Goal: Task Accomplishment & Management: Manage account settings

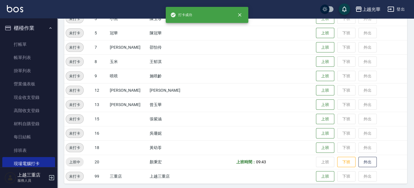
scroll to position [71, 0]
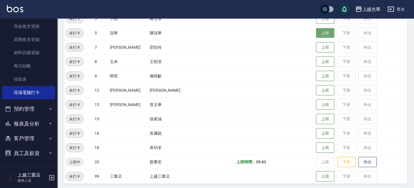
click at [316, 31] on button "上班" at bounding box center [325, 33] width 18 height 10
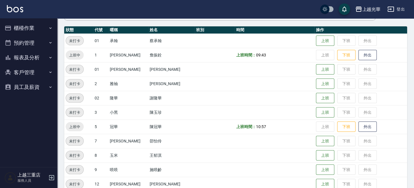
scroll to position [76, 0]
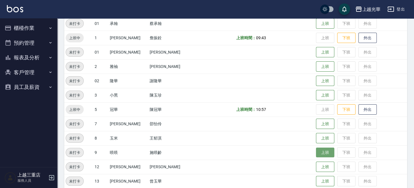
click at [320, 152] on button "上班" at bounding box center [325, 153] width 18 height 10
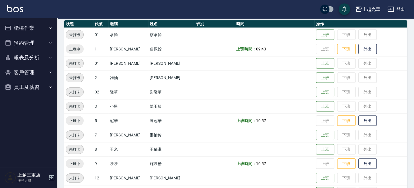
scroll to position [40, 0]
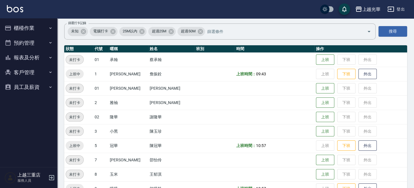
click at [37, 26] on button "櫃檯作業" at bounding box center [28, 28] width 53 height 15
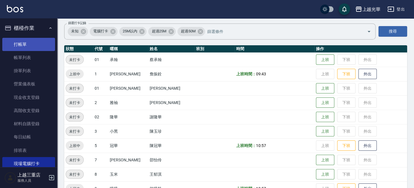
click at [23, 40] on link "打帳單" at bounding box center [28, 44] width 53 height 13
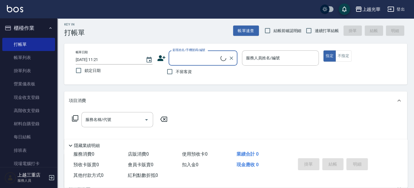
scroll to position [53, 0]
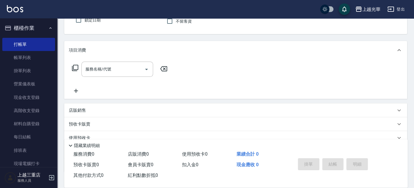
click at [86, 106] on div "店販銷售" at bounding box center [235, 110] width 343 height 14
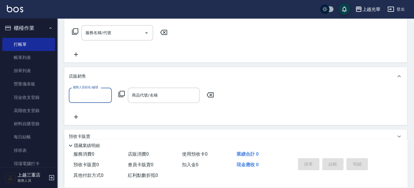
scroll to position [130, 0]
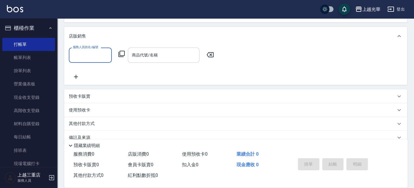
click at [140, 55] on div "商品代號/名稱 商品代號/名稱" at bounding box center [164, 55] width 72 height 15
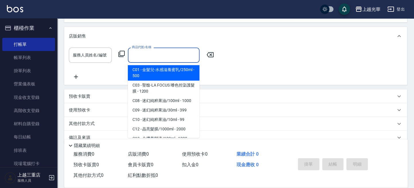
type input "ㄈ"
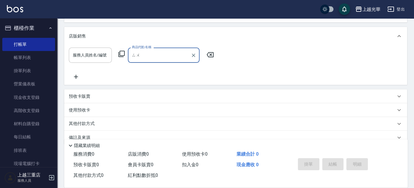
type input "蘇"
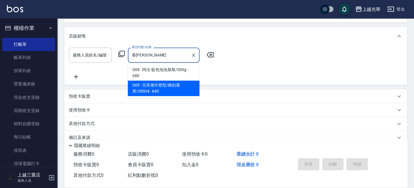
type input "慕斯"
click at [255, 63] on div "服務人員姓名/編號 服務人員姓名/編號 商品代號/名稱 商品代號/名稱" at bounding box center [236, 64] width 334 height 33
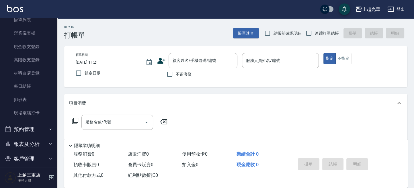
scroll to position [71, 0]
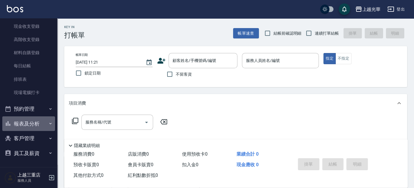
click at [39, 126] on button "報表及分析" at bounding box center [28, 123] width 53 height 15
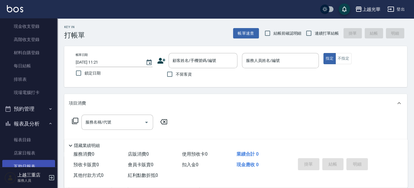
click at [33, 163] on link "互助日報表" at bounding box center [28, 166] width 53 height 13
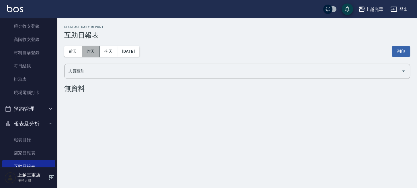
click at [93, 53] on button "昨天" at bounding box center [91, 51] width 18 height 11
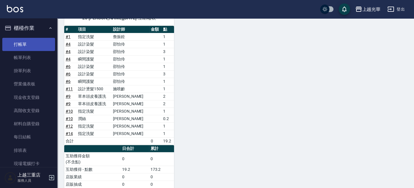
scroll to position [149, 0]
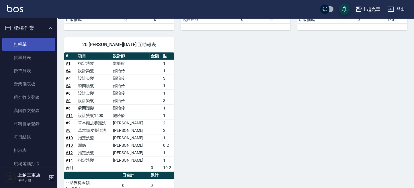
click at [25, 42] on link "打帳單" at bounding box center [28, 44] width 53 height 13
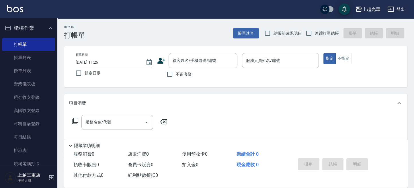
drag, startPoint x: 170, startPoint y: 34, endPoint x: 164, endPoint y: 44, distance: 11.7
click at [168, 39] on div "Key In 打帳單 帳單速查 結帳前確認明細 連續打單結帳 掛單 結帳 明細" at bounding box center [232, 28] width 350 height 21
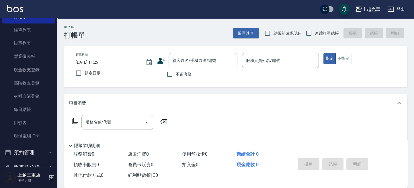
scroll to position [38, 0]
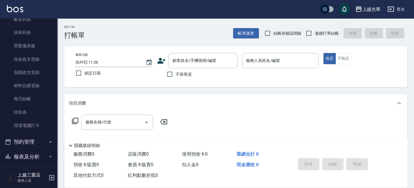
click at [181, 79] on label "不留客資" at bounding box center [178, 74] width 28 height 12
click at [176, 79] on input "不留客資" at bounding box center [170, 74] width 12 height 12
checkbox input "true"
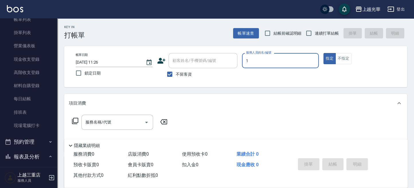
type input "小[PERSON_NAME]-1"
type button "true"
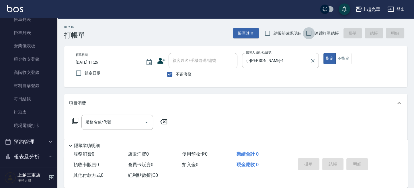
drag, startPoint x: 314, startPoint y: 35, endPoint x: 251, endPoint y: 64, distance: 69.4
click at [314, 36] on input "連續打單結帳" at bounding box center [309, 33] width 12 height 12
checkbox input "true"
drag, startPoint x: 111, startPoint y: 124, endPoint x: 168, endPoint y: 128, distance: 56.9
click at [112, 124] on input "服務名稱/代號" at bounding box center [113, 122] width 58 height 10
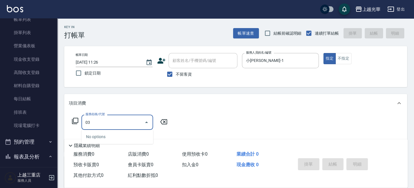
drag, startPoint x: 105, startPoint y: 120, endPoint x: 124, endPoint y: 125, distance: 19.0
click at [67, 122] on div "服務名稱/代號 03 服務名稱/代號" at bounding box center [235, 132] width 343 height 40
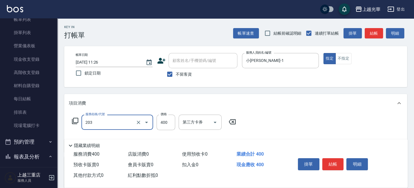
type input "指定單剪(203)"
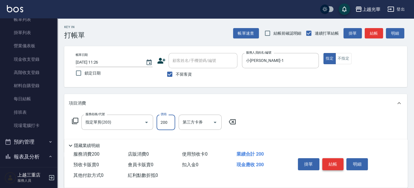
type input "200"
click at [331, 161] on button "結帳" at bounding box center [332, 164] width 21 height 12
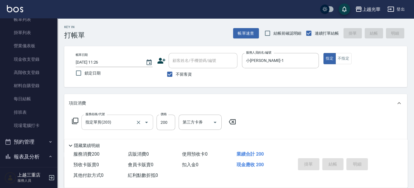
type input "[DATE] 12:00"
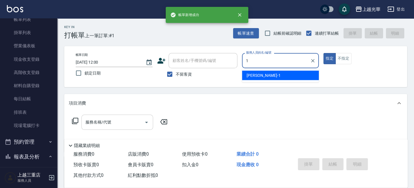
type input "小[PERSON_NAME]-1"
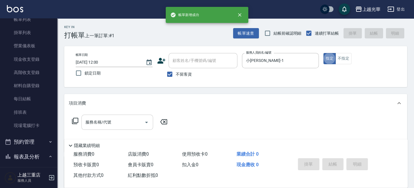
click at [103, 120] on input "服務名稱/代號" at bounding box center [113, 122] width 58 height 10
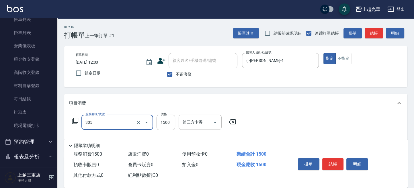
type input "設計燙髮1500(305)"
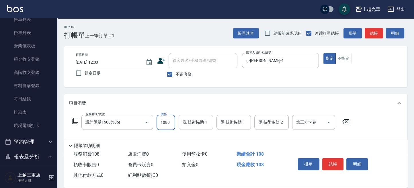
type input "1080"
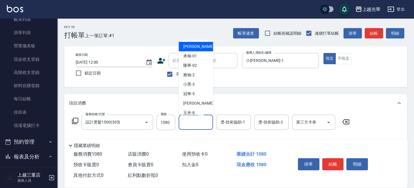
drag, startPoint x: 190, startPoint y: 123, endPoint x: 216, endPoint y: 123, distance: 25.8
click at [190, 123] on input "洗-技術協助-1" at bounding box center [195, 122] width 29 height 10
type input "小[PERSON_NAME]-1"
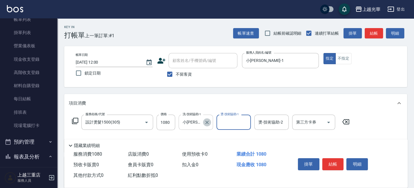
click at [206, 121] on icon "Clear" at bounding box center [207, 123] width 6 height 6
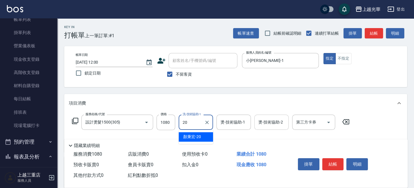
type input "[PERSON_NAME]-20"
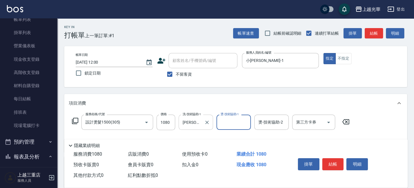
drag, startPoint x: 268, startPoint y: 120, endPoint x: 210, endPoint y: 122, distance: 57.9
click at [267, 121] on input "燙-技術協助-2" at bounding box center [271, 122] width 29 height 10
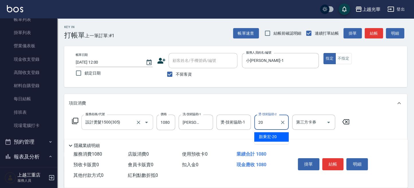
type input "[PERSON_NAME]-20"
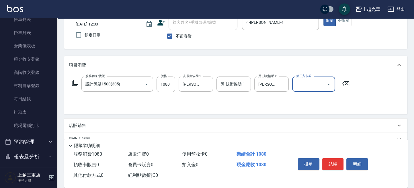
click at [79, 104] on icon at bounding box center [76, 106] width 14 height 7
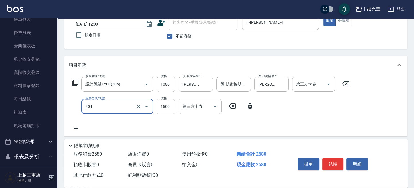
type input "設計染髮(404)"
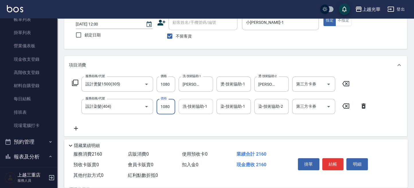
type input "1080"
drag, startPoint x: 191, startPoint y: 107, endPoint x: 214, endPoint y: 108, distance: 22.7
click at [191, 107] on input "洗-技術協助-1" at bounding box center [195, 106] width 29 height 10
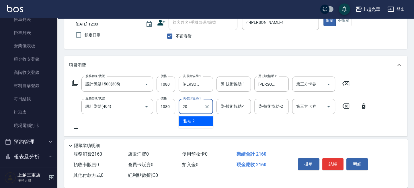
type input "[PERSON_NAME]-20"
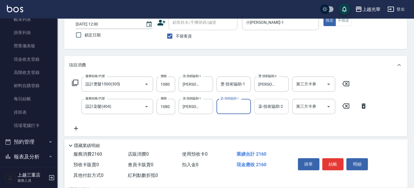
click at [266, 108] on input "染-技術協助-2" at bounding box center [271, 106] width 29 height 10
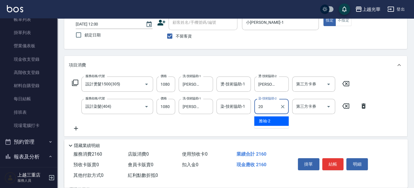
type input "[PERSON_NAME]-20"
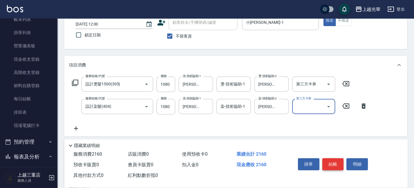
click at [331, 160] on button "結帳" at bounding box center [332, 164] width 21 height 12
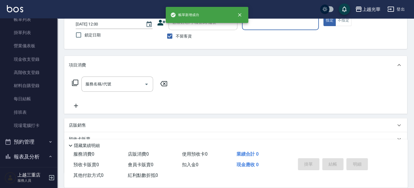
scroll to position [0, 0]
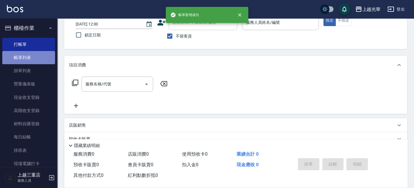
click at [33, 60] on link "帳單列表" at bounding box center [28, 57] width 53 height 13
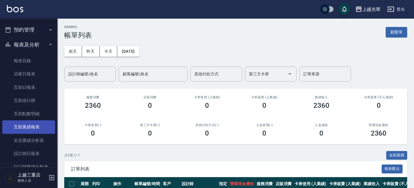
scroll to position [153, 0]
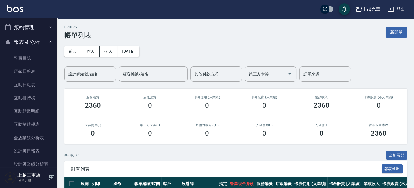
click at [83, 71] on input "設計師編號/姓名" at bounding box center [90, 74] width 46 height 10
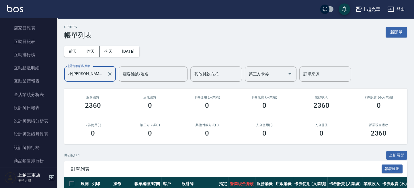
scroll to position [267, 0]
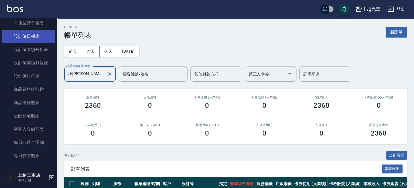
type input "小[PERSON_NAME]-1"
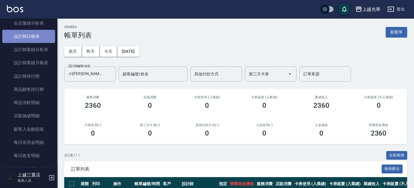
click at [41, 39] on link "設計師日報表" at bounding box center [28, 36] width 53 height 13
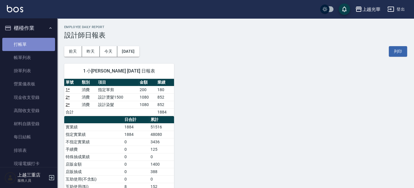
click at [32, 44] on link "打帳單" at bounding box center [28, 44] width 53 height 13
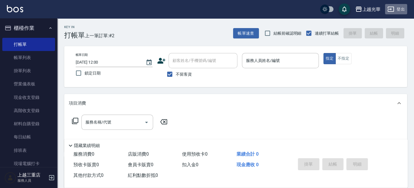
click at [400, 10] on button "登出" at bounding box center [396, 9] width 22 height 11
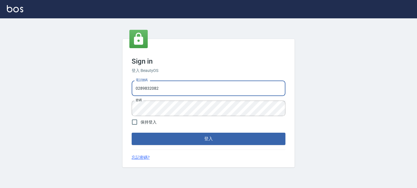
click at [200, 87] on input "0289832082" at bounding box center [209, 88] width 154 height 15
drag, startPoint x: 203, startPoint y: 88, endPoint x: 26, endPoint y: 81, distance: 177.9
click at [23, 84] on div "Sign in 登入 BeautyOS 電話號碼 [PHONE_NUMBER] 電話號碼 密碼 密碼 保持登入 登入 忘記密碼?" at bounding box center [208, 103] width 417 height 170
type input "0955332100"
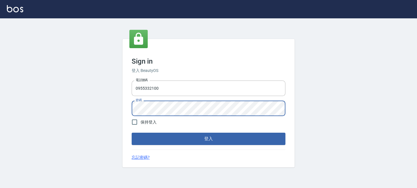
click at [132, 133] on button "登入" at bounding box center [209, 139] width 154 height 12
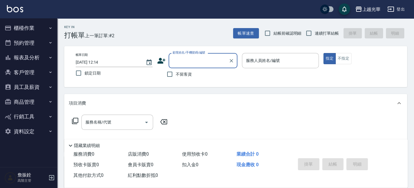
click at [38, 59] on button "報表及分析" at bounding box center [28, 57] width 53 height 15
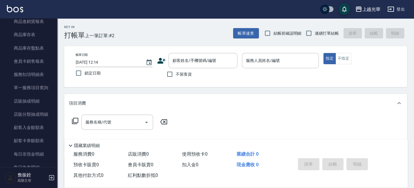
scroll to position [497, 0]
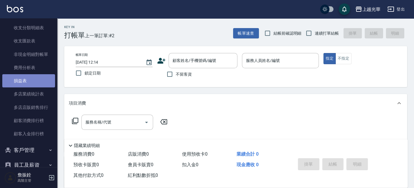
click at [36, 77] on link "損益表" at bounding box center [28, 80] width 53 height 13
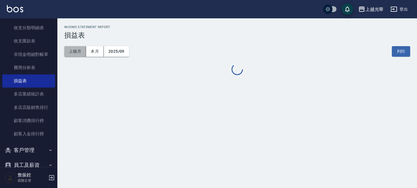
click at [77, 55] on button "上個月" at bounding box center [75, 51] width 22 height 11
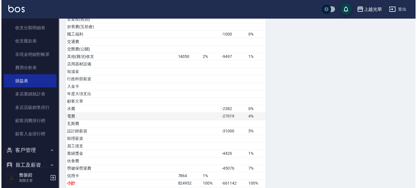
scroll to position [267, 0]
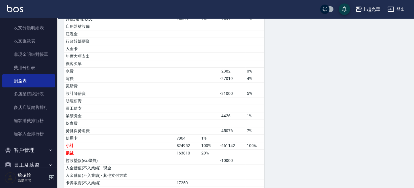
click at [365, 11] on div "上越光華" at bounding box center [371, 9] width 18 height 7
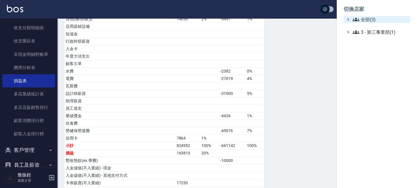
click at [363, 19] on span "全部(3)" at bounding box center [379, 19] width 55 height 7
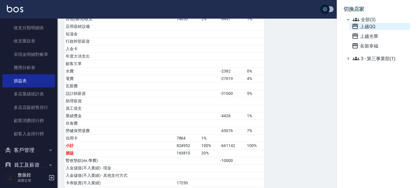
click at [363, 28] on span "上越QQ" at bounding box center [379, 26] width 56 height 7
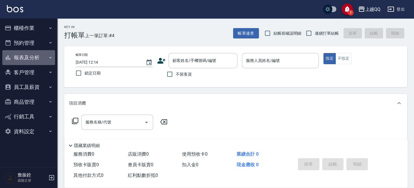
click at [36, 59] on button "報表及分析" at bounding box center [28, 57] width 53 height 15
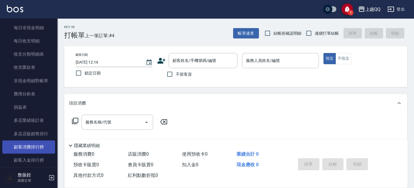
scroll to position [476, 0]
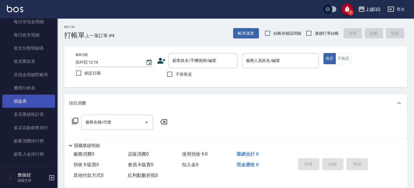
click at [31, 103] on link "損益表" at bounding box center [28, 101] width 53 height 13
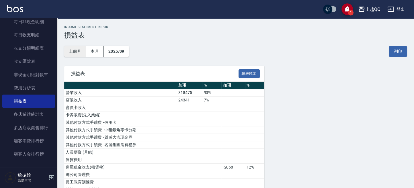
click at [76, 52] on button "上個月" at bounding box center [75, 51] width 22 height 11
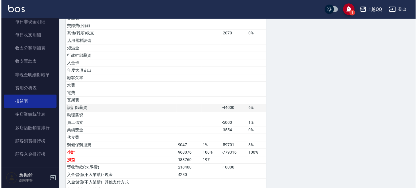
scroll to position [269, 0]
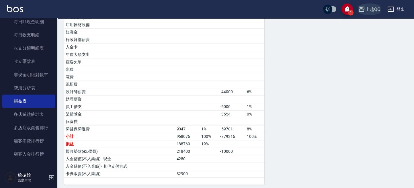
click at [372, 11] on div "上越QQ" at bounding box center [372, 9] width 15 height 7
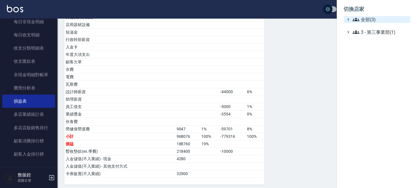
drag, startPoint x: 370, startPoint y: 16, endPoint x: 369, endPoint y: 21, distance: 5.3
click at [370, 17] on span "全部(3)" at bounding box center [379, 19] width 55 height 7
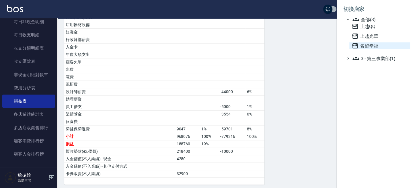
click at [370, 47] on span "名留幸福" at bounding box center [379, 45] width 56 height 7
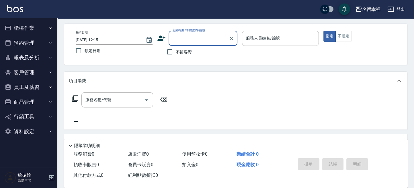
scroll to position [38, 0]
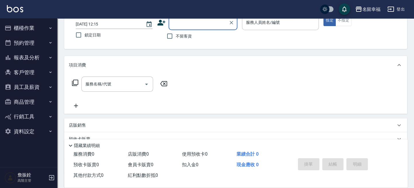
click at [31, 55] on button "報表及分析" at bounding box center [28, 57] width 53 height 15
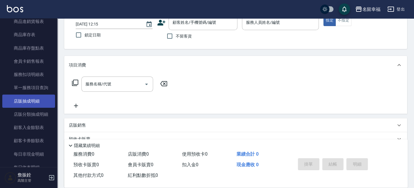
scroll to position [420, 0]
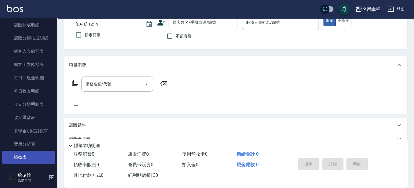
click at [26, 154] on link "損益表" at bounding box center [28, 157] width 53 height 13
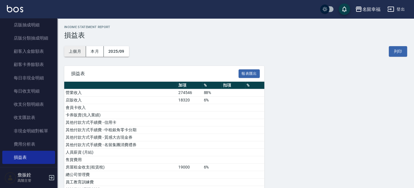
click at [79, 53] on button "上個月" at bounding box center [75, 51] width 22 height 11
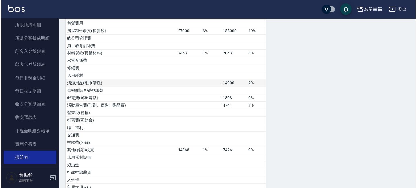
scroll to position [267, 0]
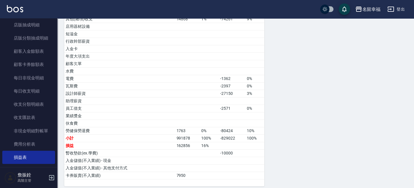
click at [372, 9] on div "名留幸福" at bounding box center [371, 9] width 18 height 7
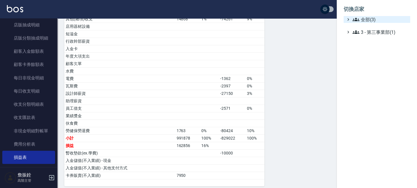
click at [369, 19] on span "全部(3)" at bounding box center [379, 19] width 55 height 7
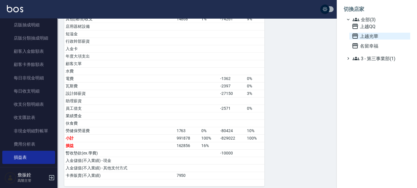
click at [367, 35] on span "上越光華" at bounding box center [379, 36] width 56 height 7
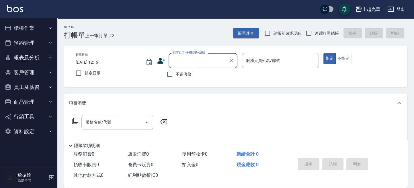
click at [37, 66] on button "客戶管理" at bounding box center [28, 72] width 53 height 15
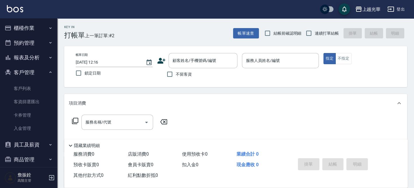
click at [36, 59] on button "報表及分析" at bounding box center [28, 57] width 53 height 15
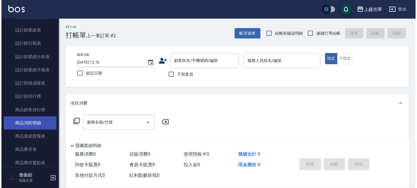
scroll to position [459, 0]
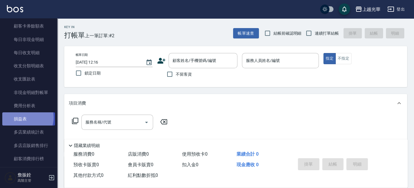
click at [24, 118] on link "損益表" at bounding box center [28, 118] width 53 height 13
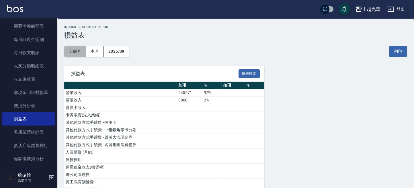
click at [80, 53] on button "上個月" at bounding box center [75, 51] width 22 height 11
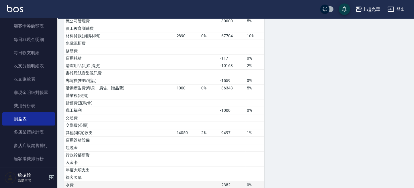
scroll to position [277, 0]
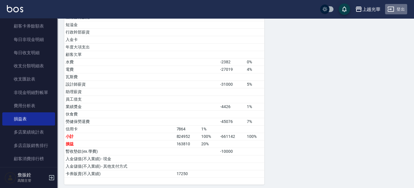
click at [402, 10] on button "登出" at bounding box center [396, 9] width 22 height 11
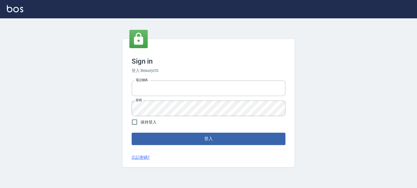
type input "0289832082"
click at [214, 139] on button "登入" at bounding box center [209, 139] width 154 height 12
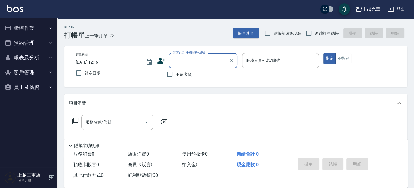
click at [37, 58] on button "報表及分析" at bounding box center [28, 57] width 53 height 15
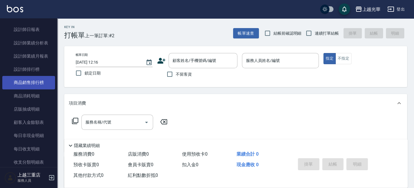
scroll to position [126, 0]
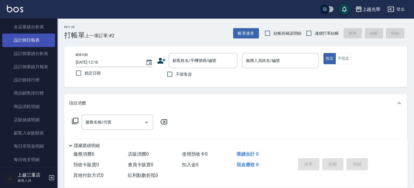
click at [38, 40] on link "設計師日報表" at bounding box center [28, 40] width 53 height 13
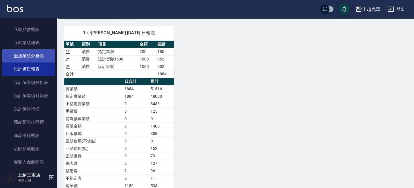
scroll to position [88, 0]
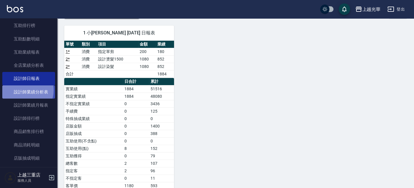
click at [23, 90] on link "設計師業績分析表" at bounding box center [28, 91] width 53 height 13
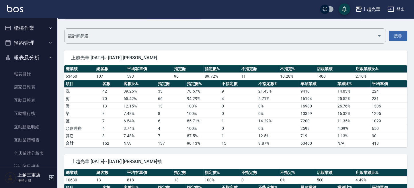
drag, startPoint x: 17, startPoint y: 32, endPoint x: 17, endPoint y: 38, distance: 5.5
click at [17, 32] on button "櫃檯作業" at bounding box center [28, 28] width 53 height 15
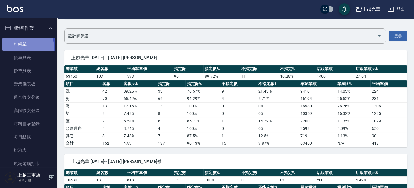
click at [16, 47] on link "打帳單" at bounding box center [28, 44] width 53 height 13
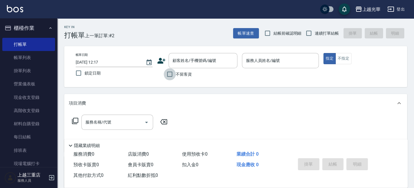
drag, startPoint x: 171, startPoint y: 75, endPoint x: 199, endPoint y: 75, distance: 28.1
click at [171, 75] on input "不留客資" at bounding box center [170, 74] width 12 height 12
checkbox input "true"
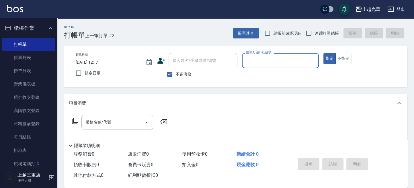
click at [264, 61] on input "服務人員姓名/編號" at bounding box center [281, 61] width 72 height 10
type input "冠華-5"
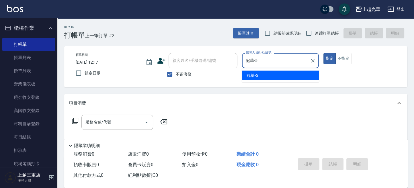
type button "true"
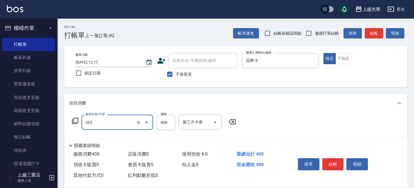
type input "指定單剪(203)"
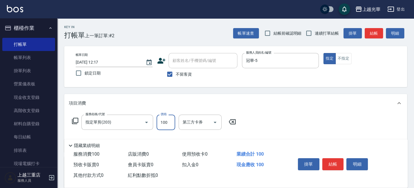
type input "100"
drag, startPoint x: 327, startPoint y: 75, endPoint x: 350, endPoint y: 49, distance: 34.7
click at [330, 73] on div "帳單日期 [DATE] 12:17 鎖定日期 顧客姓名/手機號碼/編號 顧客姓名/手機號碼/編號 不留客資 服務人員姓名/編號 冠華-5 服務人員姓名/編號 …" at bounding box center [235, 66] width 329 height 27
click at [371, 34] on button "結帳" at bounding box center [374, 33] width 18 height 11
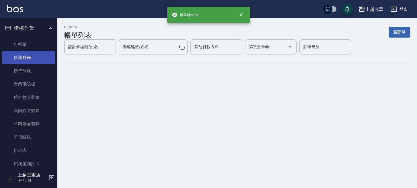
click at [35, 60] on link "帳單列表" at bounding box center [28, 57] width 53 height 13
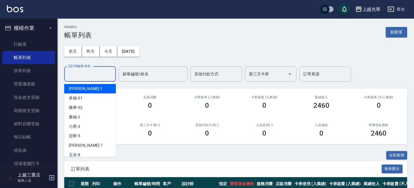
click at [93, 73] on input "設計師編號/姓名" at bounding box center [90, 74] width 46 height 10
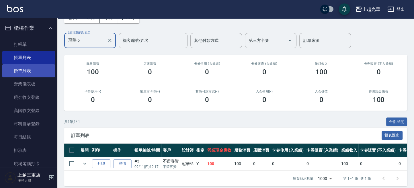
scroll to position [44, 0]
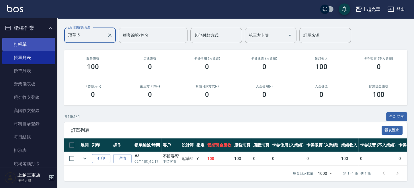
type input "冠華-5"
click at [40, 44] on link "打帳單" at bounding box center [28, 44] width 53 height 13
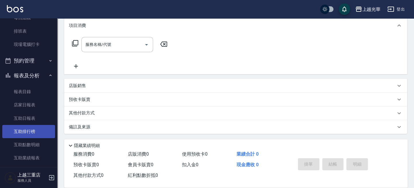
scroll to position [153, 0]
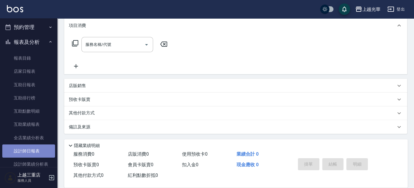
click at [35, 146] on link "設計師日報表" at bounding box center [28, 150] width 53 height 13
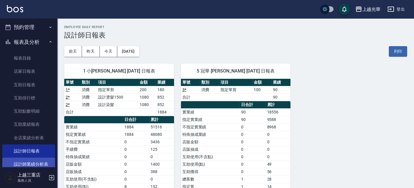
click at [36, 161] on link "設計師業績分析表" at bounding box center [28, 164] width 53 height 13
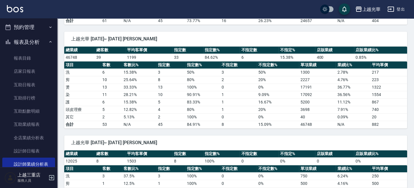
scroll to position [688, 0]
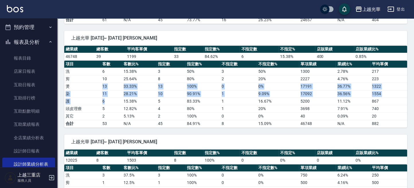
drag, startPoint x: 101, startPoint y: 85, endPoint x: 119, endPoint y: 93, distance: 20.0
click at [110, 95] on tbody "洗 6 15.38 % 3 50 % 3 50 % 1300 2.78 % 217 剪 10 25.64 % 8 80 % 2 20 % 2227 4.76 …" at bounding box center [235, 98] width 343 height 60
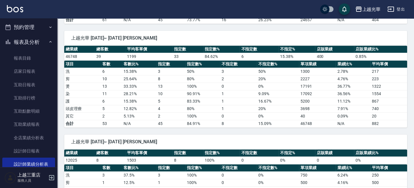
click at [125, 97] on td "15.38 %" at bounding box center [139, 100] width 34 height 7
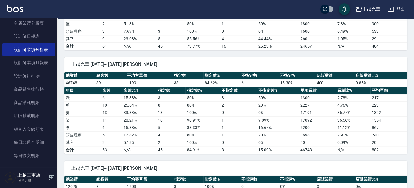
scroll to position [660, 0]
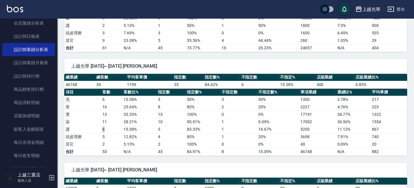
drag, startPoint x: 101, startPoint y: 124, endPoint x: 112, endPoint y: 124, distance: 10.9
click at [107, 126] on td "6" at bounding box center [111, 129] width 21 height 7
click at [112, 126] on td "6" at bounding box center [111, 129] width 21 height 7
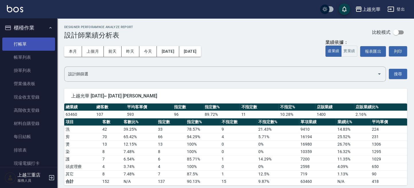
scroll to position [0, 0]
click at [35, 45] on link "打帳單" at bounding box center [28, 44] width 53 height 13
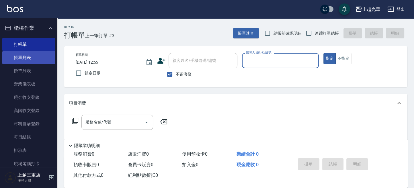
click at [34, 59] on link "帳單列表" at bounding box center [28, 57] width 53 height 13
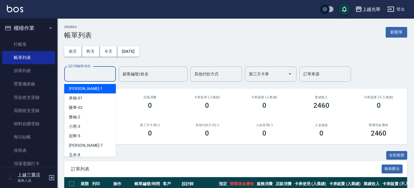
click at [102, 73] on input "設計師編號/姓名" at bounding box center [90, 74] width 46 height 10
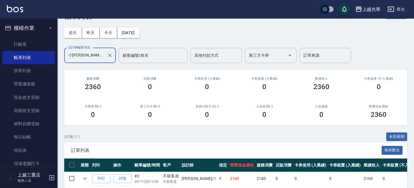
scroll to position [58, 0]
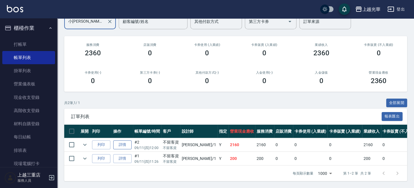
type input "小[PERSON_NAME]-1"
click at [125, 140] on link "詳情" at bounding box center [122, 144] width 18 height 9
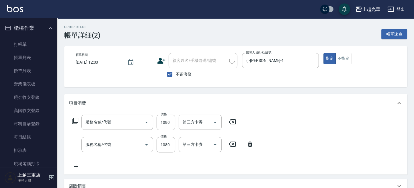
type input "[DATE] 12:00"
checkbox input "true"
type input "小[PERSON_NAME]-1"
type input "設計染髮(404)"
type input "設計燙髮1500(305)"
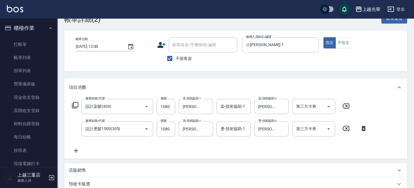
scroll to position [38, 0]
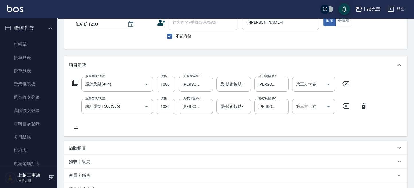
click at [87, 145] on div "店販銷售" at bounding box center [232, 148] width 327 height 6
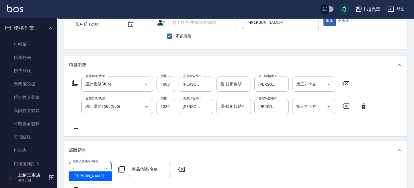
type input "小[PERSON_NAME]-1"
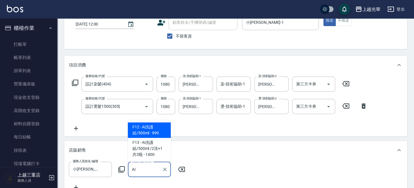
click at [153, 131] on span "F12 - Ai洗護組/500ml - 999" at bounding box center [149, 129] width 43 height 15
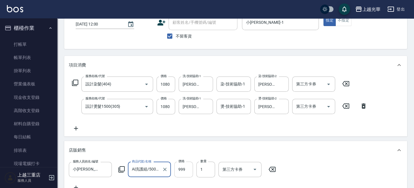
type input "Ai洗護組/500ml"
click at [182, 171] on input "999" at bounding box center [183, 169] width 19 height 15
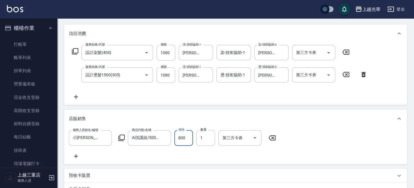
scroll to position [115, 0]
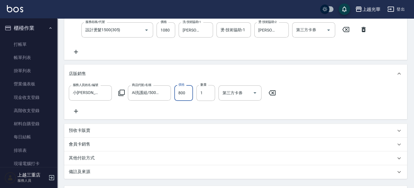
type input "800"
click at [75, 111] on icon at bounding box center [76, 111] width 14 height 7
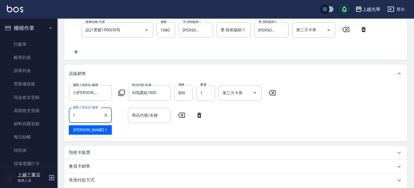
type input "小[PERSON_NAME]-1"
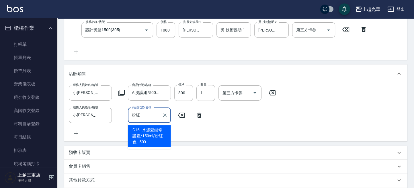
click at [157, 133] on span "C16 - 水漾髮鍵修護霜/150ml/粉紅色 - 500" at bounding box center [149, 135] width 43 height 21
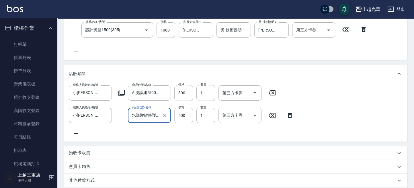
type input "水漾髮鍵修護霜/150ml/粉紅色"
click at [178, 113] on input "500" at bounding box center [183, 115] width 19 height 15
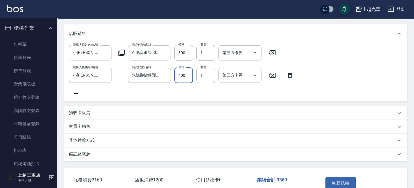
scroll to position [194, 0]
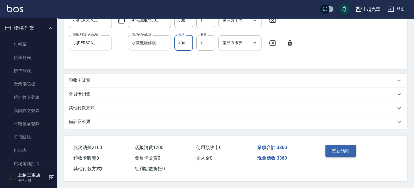
type input "400"
click at [344, 153] on button "重新結帳" at bounding box center [340, 151] width 30 height 12
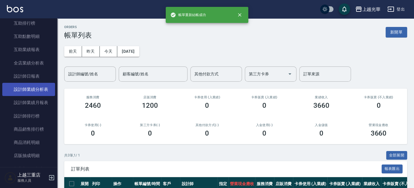
scroll to position [229, 0]
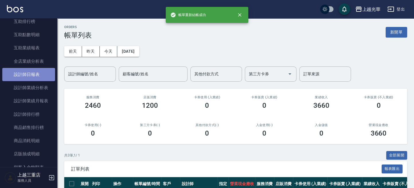
click at [36, 75] on link "設計師日報表" at bounding box center [28, 74] width 53 height 13
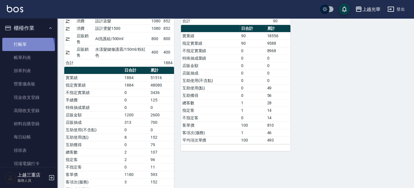
click at [22, 49] on link "打帳單" at bounding box center [28, 44] width 53 height 13
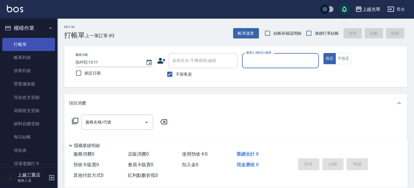
drag, startPoint x: 26, startPoint y: 54, endPoint x: 41, endPoint y: 48, distance: 17.0
click at [26, 54] on link "帳單列表" at bounding box center [28, 57] width 53 height 13
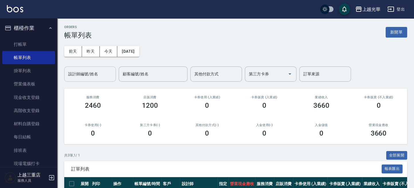
click at [92, 79] on div "設計師編號/姓名" at bounding box center [90, 74] width 52 height 15
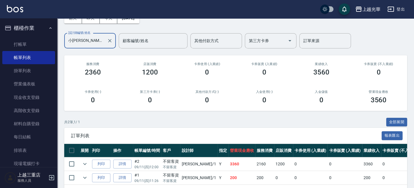
scroll to position [58, 0]
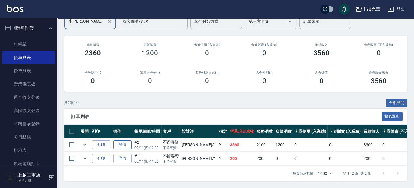
type input "小[PERSON_NAME]-1"
click at [124, 140] on link "詳情" at bounding box center [122, 144] width 18 height 9
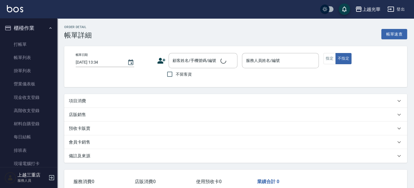
type input "[DATE] 12:00"
checkbox input "true"
type input "小[PERSON_NAME]-1"
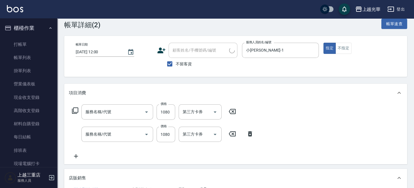
scroll to position [38, 0]
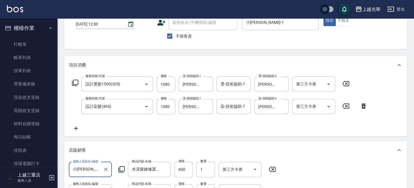
type input "設計燙髮1500(305)"
type input "設計染髮(404)"
click at [205, 105] on icon "Clear" at bounding box center [207, 107] width 6 height 6
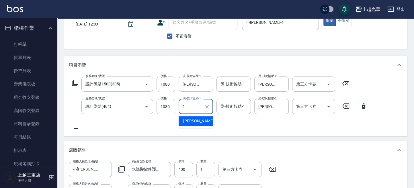
type input "小[PERSON_NAME]-1"
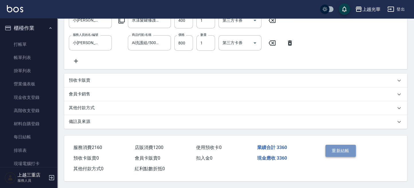
click at [335, 147] on button "重新結帳" at bounding box center [340, 151] width 30 height 12
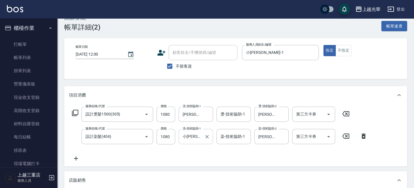
scroll to position [0, 0]
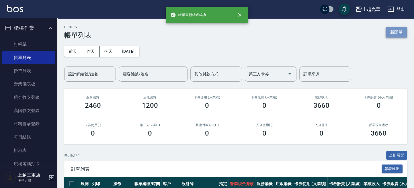
click at [399, 29] on button "新開單" at bounding box center [396, 32] width 21 height 11
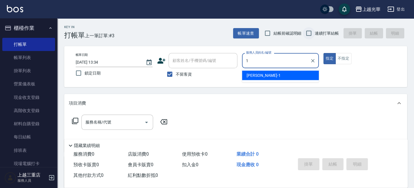
type input "1"
type button "true"
type input "小[PERSON_NAME]-1"
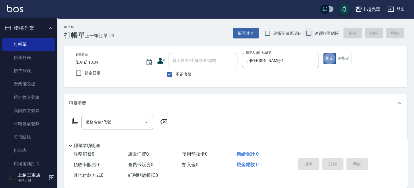
click at [313, 35] on input "連續打單結帳" at bounding box center [309, 33] width 12 height 12
checkbox input "true"
click at [111, 124] on input "服務名稱/代號" at bounding box center [113, 122] width 58 height 10
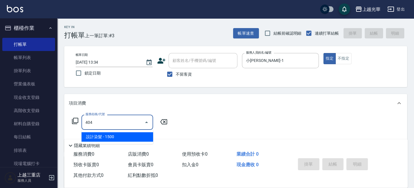
type input "設計染髮(404)"
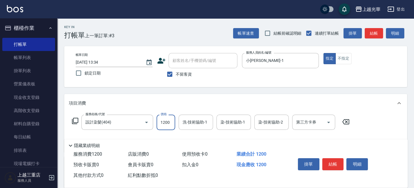
type input "1200"
click at [191, 122] on input "洗-技術協助-1" at bounding box center [195, 122] width 29 height 10
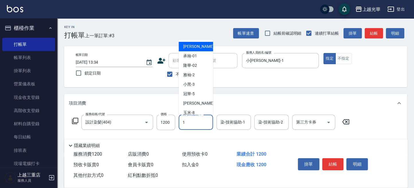
type input "小[PERSON_NAME]-1"
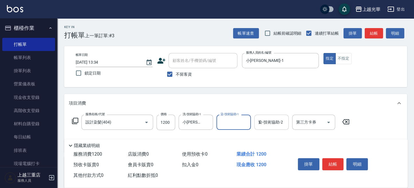
click at [267, 122] on input "1" at bounding box center [271, 122] width 29 height 10
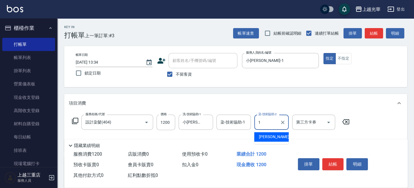
type input "小[PERSON_NAME]-1"
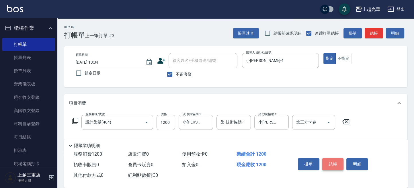
click at [336, 162] on button "結帳" at bounding box center [332, 164] width 21 height 12
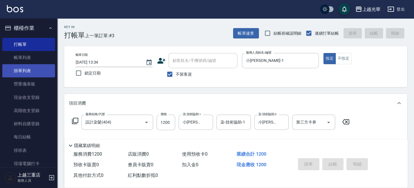
type input "[DATE] 13:35"
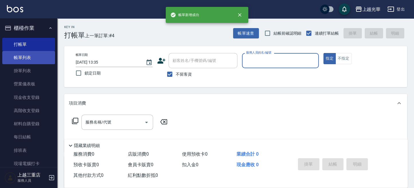
click at [31, 59] on link "帳單列表" at bounding box center [28, 57] width 53 height 13
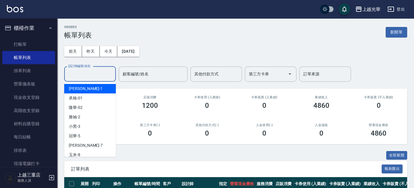
click at [91, 78] on input "設計師編號/姓名" at bounding box center [90, 74] width 46 height 10
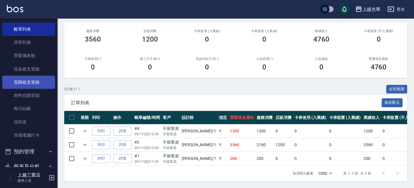
scroll to position [191, 0]
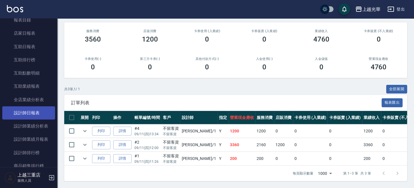
type input "小[PERSON_NAME]-1"
click at [40, 115] on link "設計師日報表" at bounding box center [28, 112] width 53 height 13
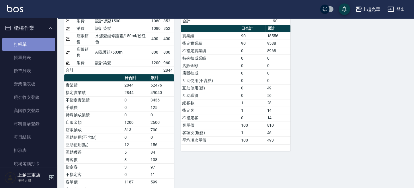
click at [37, 47] on link "打帳單" at bounding box center [28, 44] width 53 height 13
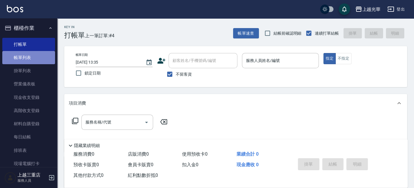
click at [43, 58] on link "帳單列表" at bounding box center [28, 57] width 53 height 13
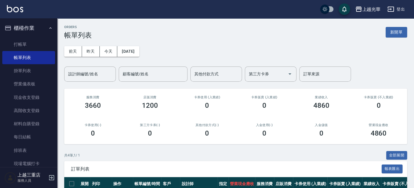
click at [90, 75] on input "設計師編號/姓名" at bounding box center [90, 74] width 46 height 10
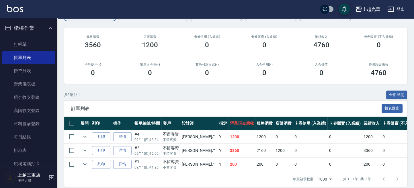
scroll to position [71, 0]
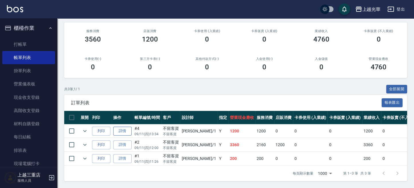
type input "小[PERSON_NAME]-1"
click at [116, 127] on link "詳情" at bounding box center [122, 131] width 18 height 9
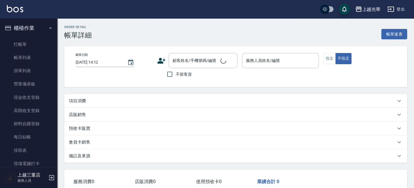
type input "[DATE] 13:34"
checkbox input "true"
type input "小[PERSON_NAME]-1"
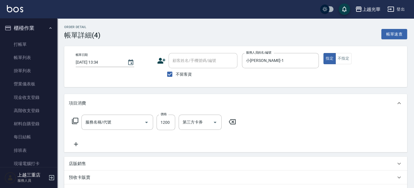
type input "設計染髮(404)"
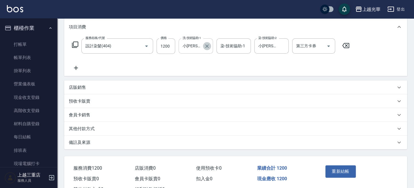
click at [207, 44] on icon "Clear" at bounding box center [207, 46] width 6 height 6
type input "[PERSON_NAME]-20"
click at [332, 166] on button "重新結帳" at bounding box center [340, 171] width 30 height 12
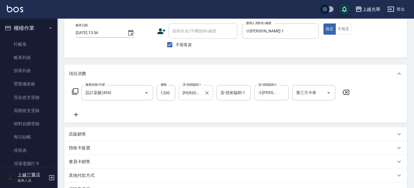
scroll to position [0, 0]
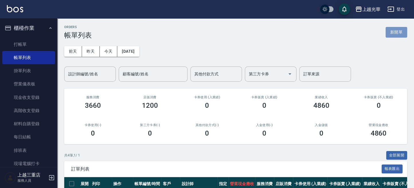
click at [389, 35] on button "新開單" at bounding box center [396, 32] width 21 height 11
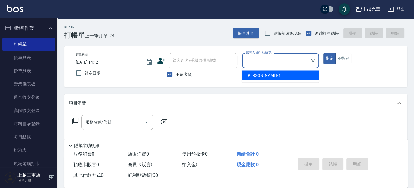
type input "小[PERSON_NAME]-1"
type button "true"
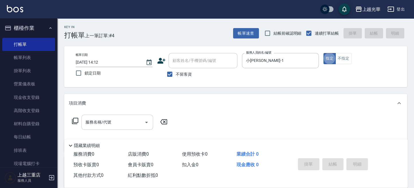
click at [125, 124] on input "服務名稱/代號" at bounding box center [113, 122] width 58 height 10
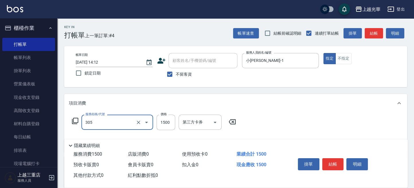
type input "設計燙髮1500(305)"
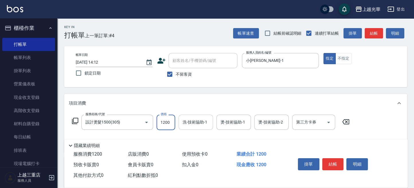
type input "1200"
drag, startPoint x: 188, startPoint y: 120, endPoint x: 218, endPoint y: 127, distance: 30.2
click at [189, 121] on input "洗-技術協助-1" at bounding box center [195, 122] width 29 height 10
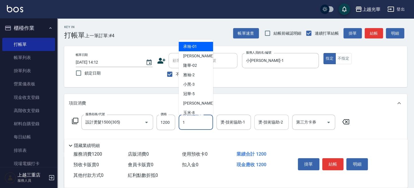
type input "小[PERSON_NAME]-1"
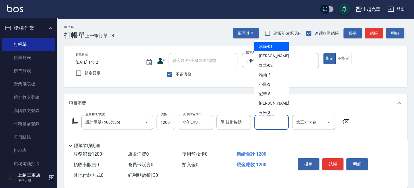
click at [269, 124] on input "燙-技術協助-2" at bounding box center [271, 122] width 29 height 10
type input "小[PERSON_NAME]-1"
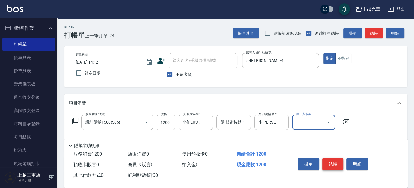
click at [326, 161] on button "結帳" at bounding box center [332, 164] width 21 height 12
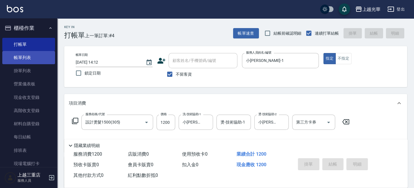
type input "[DATE] 14:13"
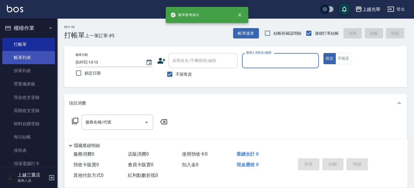
click at [24, 59] on link "帳單列表" at bounding box center [28, 57] width 53 height 13
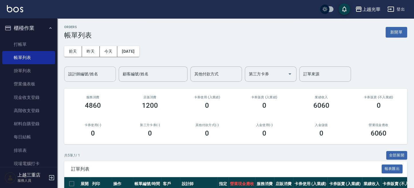
click at [101, 71] on input "設計師編號/姓名" at bounding box center [90, 74] width 46 height 10
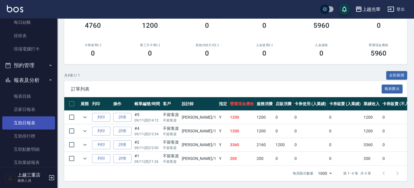
scroll to position [229, 0]
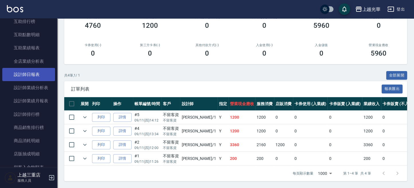
type input "小[PERSON_NAME]-1"
click at [38, 77] on link "設計師日報表" at bounding box center [28, 74] width 53 height 13
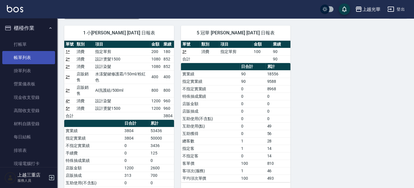
click at [27, 51] on link "帳單列表" at bounding box center [28, 57] width 53 height 13
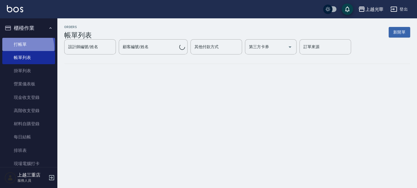
click at [21, 48] on link "打帳單" at bounding box center [28, 44] width 53 height 13
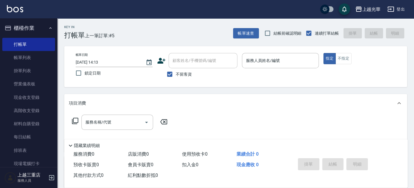
click at [163, 62] on icon at bounding box center [161, 60] width 9 height 9
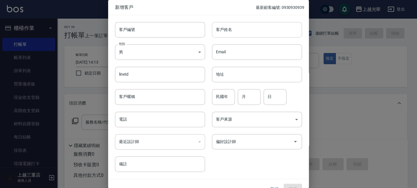
click at [225, 35] on input "客戶姓名" at bounding box center [257, 29] width 90 height 15
type input "[PERSON_NAME]"
click at [154, 52] on body "上越光華 登出 櫃檯作業 打帳單 帳單列表 掛單列表 營業儀表板 現金收支登錄 高階收支登錄 材料自購登錄 每日結帳 排班表 現場電腦打卡 預約管理 預約管理…" at bounding box center [208, 133] width 417 height 266
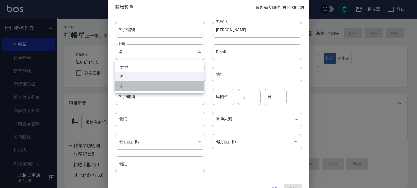
click at [143, 85] on li "女" at bounding box center [159, 85] width 89 height 9
type input "[DEMOGRAPHIC_DATA]"
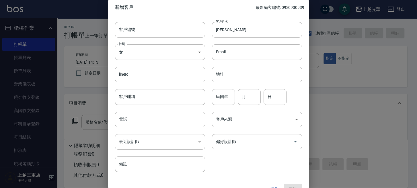
click at [217, 98] on input "民國年" at bounding box center [223, 96] width 23 height 15
type input "67"
type input "06"
type input "29"
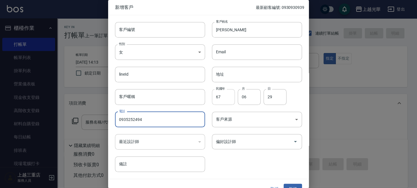
type input "0935252494"
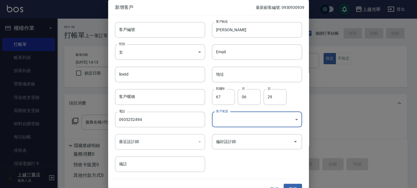
click at [244, 122] on body "上越光華 登出 櫃檯作業 打帳單 帳單列表 掛單列表 營業儀表板 現金收支登錄 高階收支登錄 材料自購登錄 每日結帳 排班表 現場電腦打卡 預約管理 預約管理…" at bounding box center [208, 133] width 417 height 266
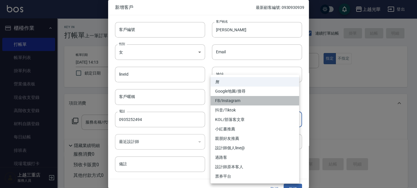
drag, startPoint x: 233, startPoint y: 99, endPoint x: 233, endPoint y: 106, distance: 6.3
click at [234, 100] on li "FB/Instagram" at bounding box center [254, 100] width 89 height 9
type input "FB/Instagram"
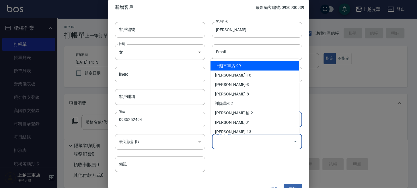
click at [234, 142] on input "偏好設計師" at bounding box center [252, 142] width 76 height 10
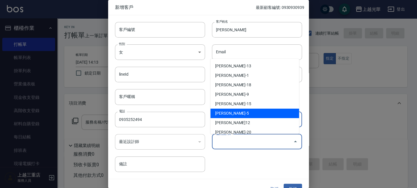
scroll to position [76, 0]
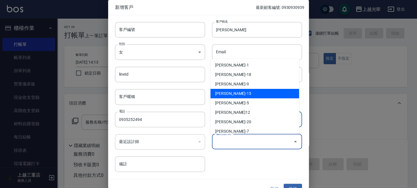
click at [230, 86] on li "[PERSON_NAME]-9" at bounding box center [254, 83] width 89 height 9
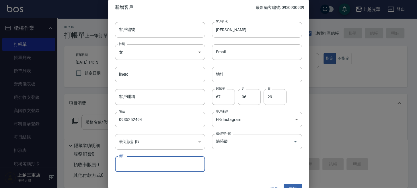
type input "施喨齡"
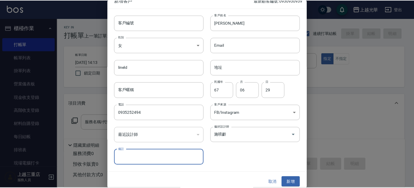
scroll to position [10, 0]
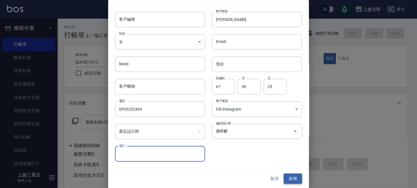
click at [295, 181] on button "新增" at bounding box center [293, 178] width 18 height 11
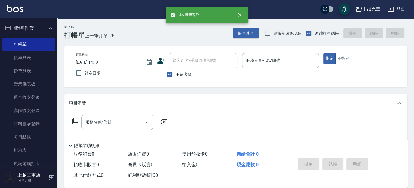
drag, startPoint x: 179, startPoint y: 72, endPoint x: 185, endPoint y: 60, distance: 13.6
click at [179, 72] on span "不留客資" at bounding box center [184, 74] width 16 height 6
click at [176, 72] on input "不留客資" at bounding box center [170, 74] width 12 height 12
checkbox input "false"
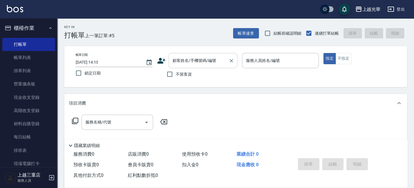
click at [185, 59] on div "顧客姓名/手機號碼/編號 顧客姓名/手機號碼/編號" at bounding box center [203, 60] width 69 height 15
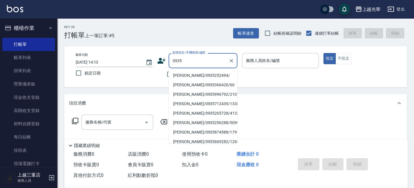
click at [189, 72] on li "[PERSON_NAME]/0935252494/" at bounding box center [203, 75] width 69 height 9
type input "[PERSON_NAME]/0935252494/"
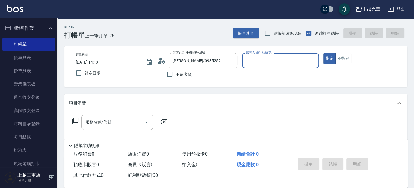
type input "喨喨-9"
click at [103, 112] on body "上越光華 登出 櫃檯作業 打帳單 帳單列表 掛單列表 營業儀表板 現金收支登錄 高階收支登錄 材料自購登錄 每日結帳 排班表 現場電腦打卡 預約管理 預約管理…" at bounding box center [207, 139] width 414 height 279
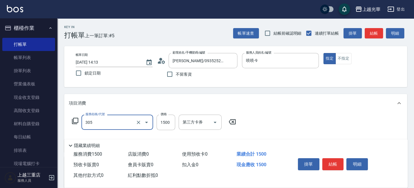
type input "設計燙髮1500(305)"
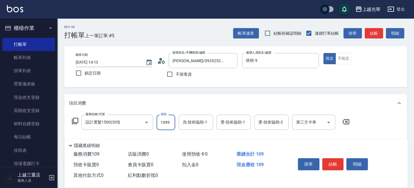
type input "1099"
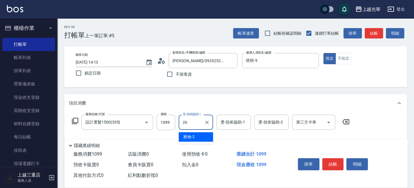
type input "[PERSON_NAME]-20"
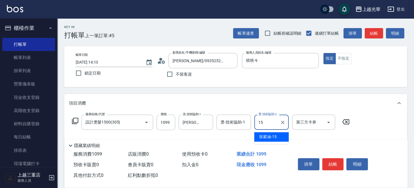
type input "1"
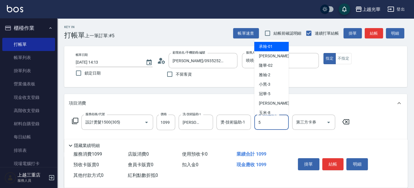
type input "冠華-5"
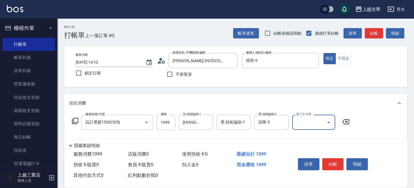
click at [237, 113] on body "上越光華 登出 櫃檯作業 打帳單 帳單列表 掛單列表 營業儀表板 現金收支登錄 高階收支登錄 材料自購登錄 每日結帳 排班表 現場電腦打卡 預約管理 預約管理…" at bounding box center [207, 140] width 414 height 280
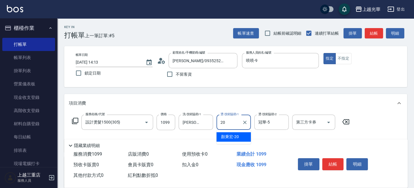
type input "[PERSON_NAME]-20"
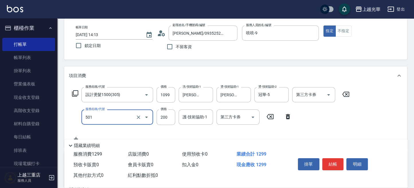
scroll to position [38, 0]
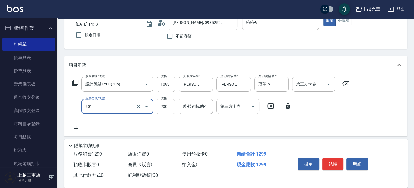
type input "瞬間護髮(501)"
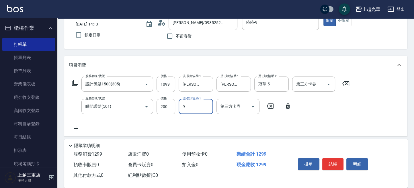
type input "喨喨-9"
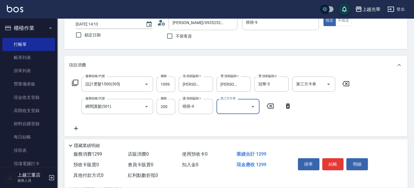
drag, startPoint x: 336, startPoint y: 163, endPoint x: 336, endPoint y: 160, distance: 2.9
click at [336, 163] on button "結帳" at bounding box center [332, 164] width 21 height 12
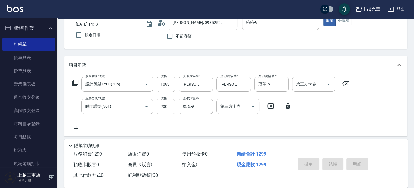
type input "[DATE] 14:37"
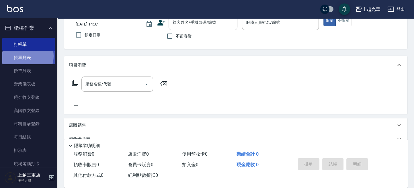
click at [26, 56] on link "帳單列表" at bounding box center [28, 57] width 53 height 13
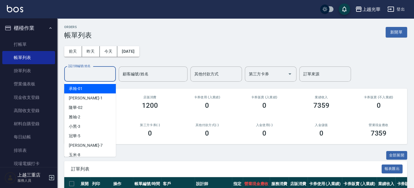
click at [98, 71] on input "設計師編號/姓名" at bounding box center [90, 74] width 46 height 10
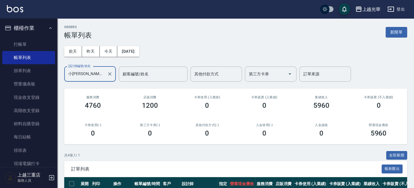
scroll to position [76, 0]
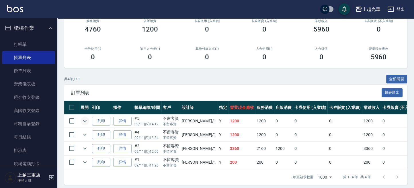
type input "小[PERSON_NAME]-1"
click at [87, 122] on icon "expand row" at bounding box center [84, 121] width 7 height 7
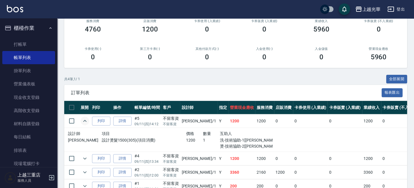
click at [87, 122] on icon "expand row" at bounding box center [84, 121] width 7 height 7
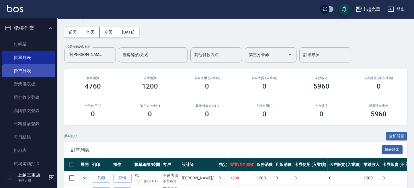
scroll to position [0, 0]
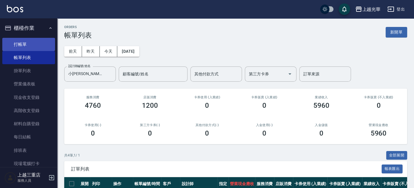
click at [38, 44] on link "打帳單" at bounding box center [28, 44] width 53 height 13
